Goal: Information Seeking & Learning: Learn about a topic

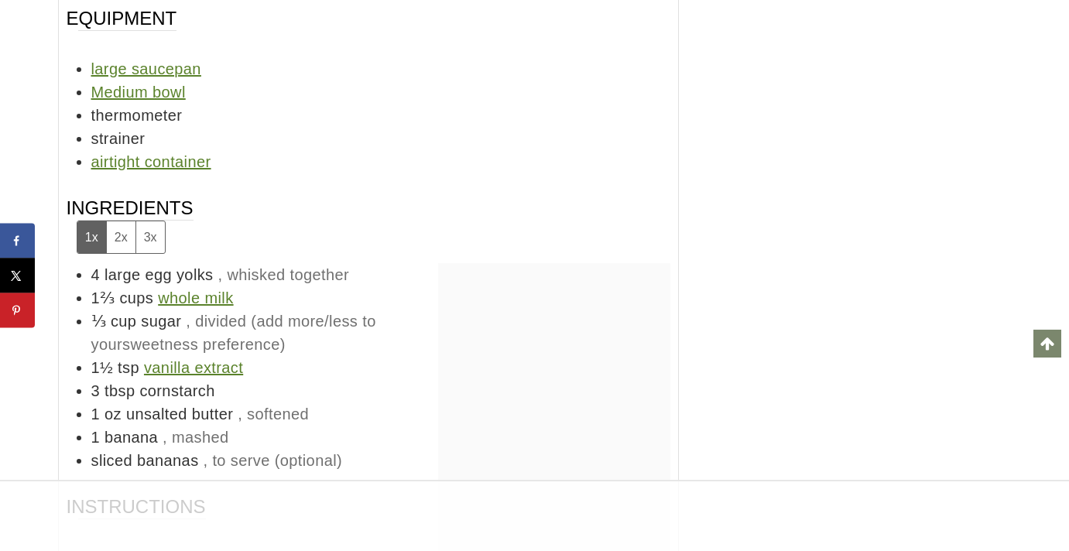
scroll to position [7963, 0]
